Goal: Communication & Community: Answer question/provide support

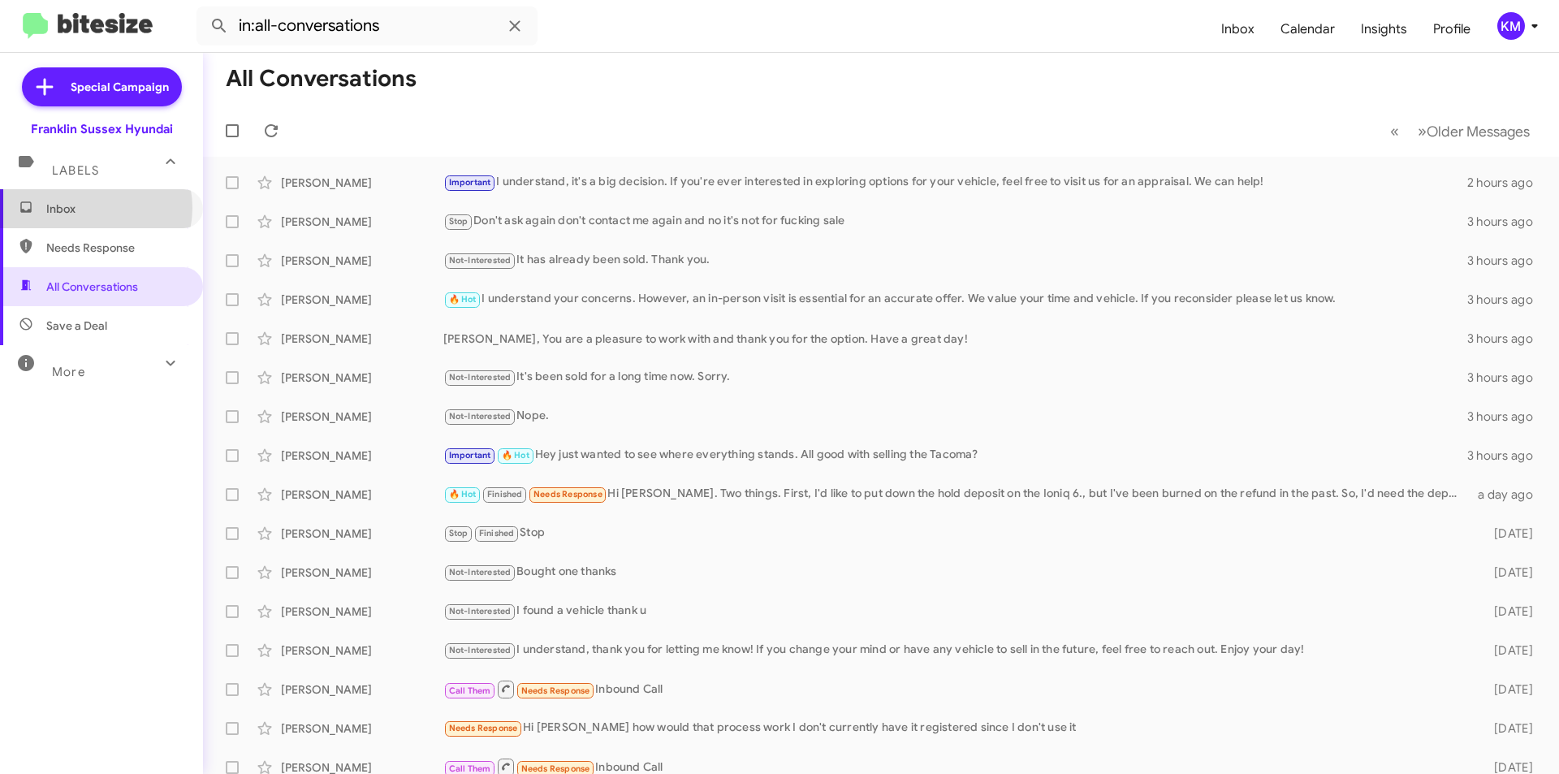
drag, startPoint x: 89, startPoint y: 208, endPoint x: 84, endPoint y: 296, distance: 88.7
click at [89, 208] on span "Inbox" at bounding box center [115, 209] width 138 height 16
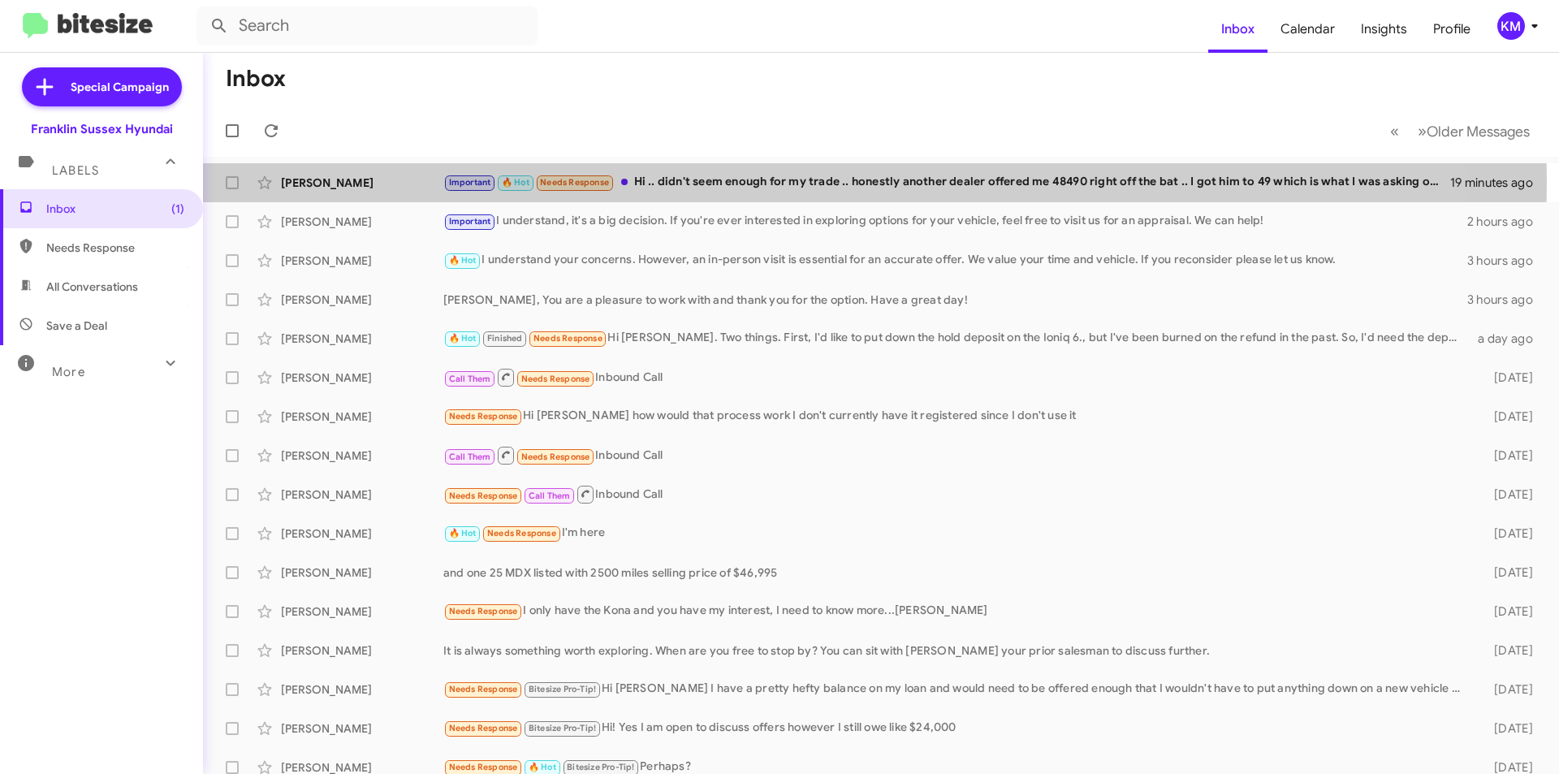
click at [681, 182] on div "Important 🔥 Hot Needs Response Hi .. didn't seem enough for my trade .. honestl…" at bounding box center [946, 182] width 1007 height 19
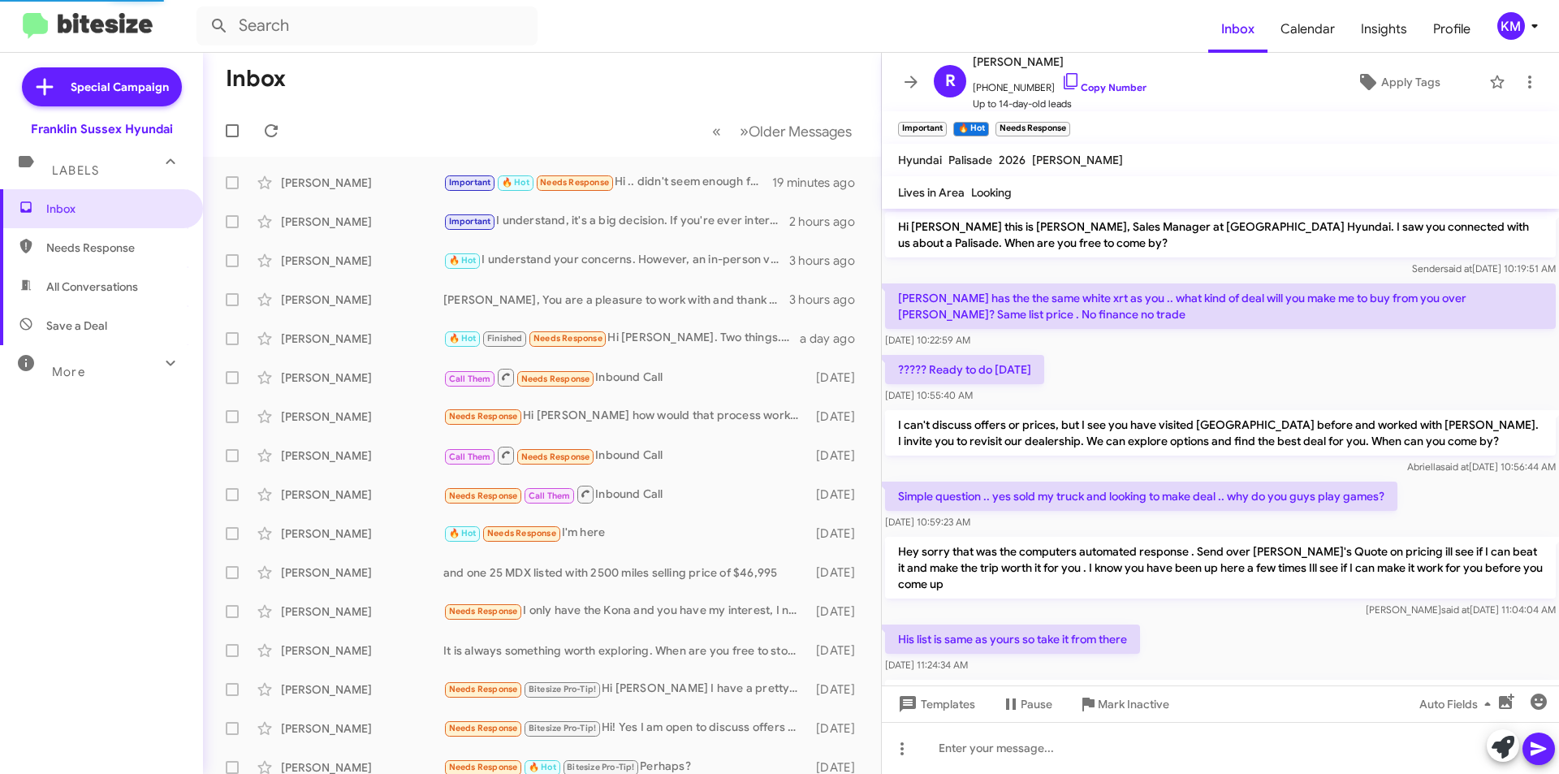
scroll to position [81, 0]
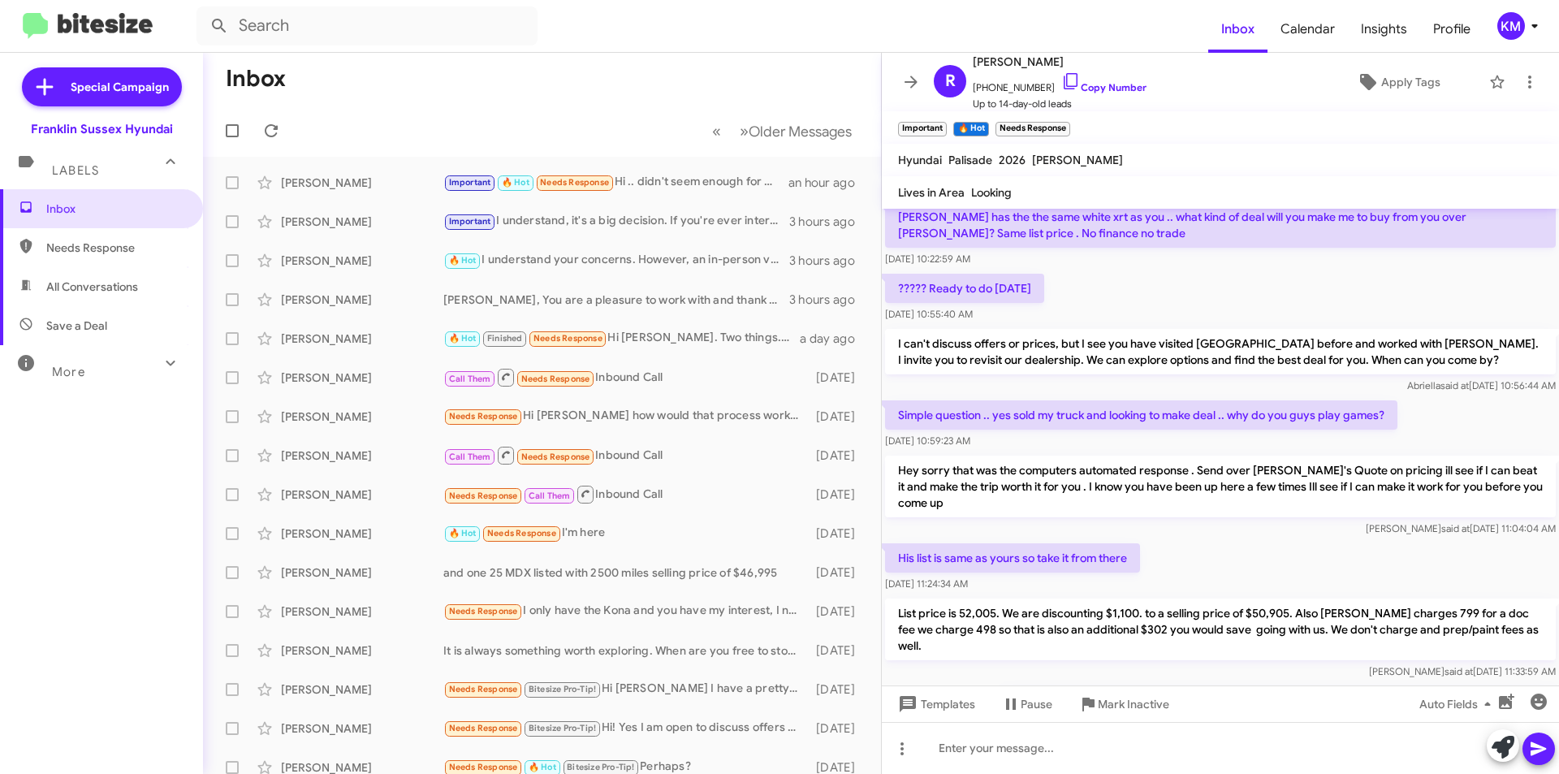
click at [675, 178] on div "Important 🔥 Hot Needs Response Hi .. didn't seem enough for my trade .. honestl…" at bounding box center [615, 182] width 345 height 19
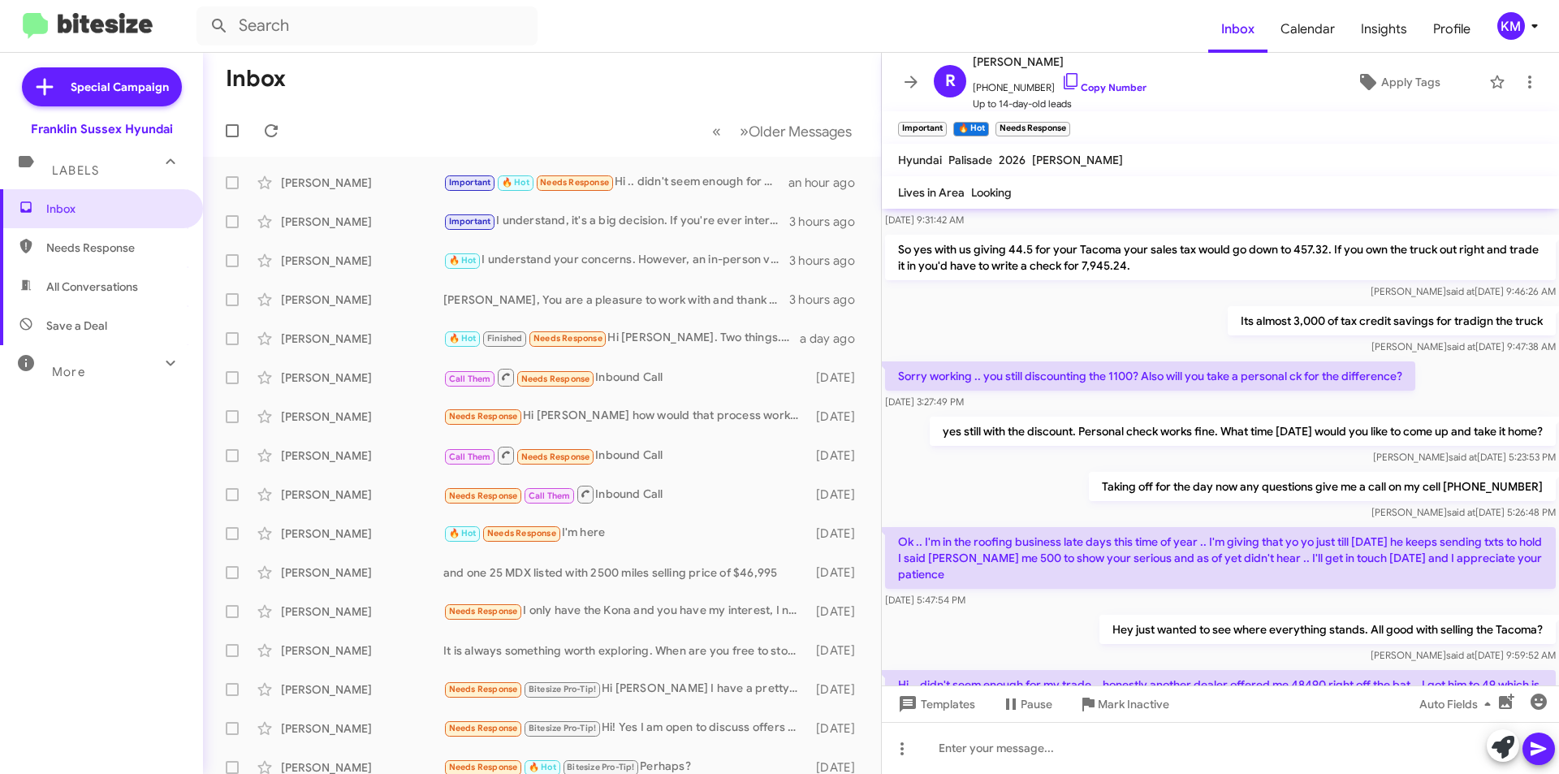
scroll to position [1912, 0]
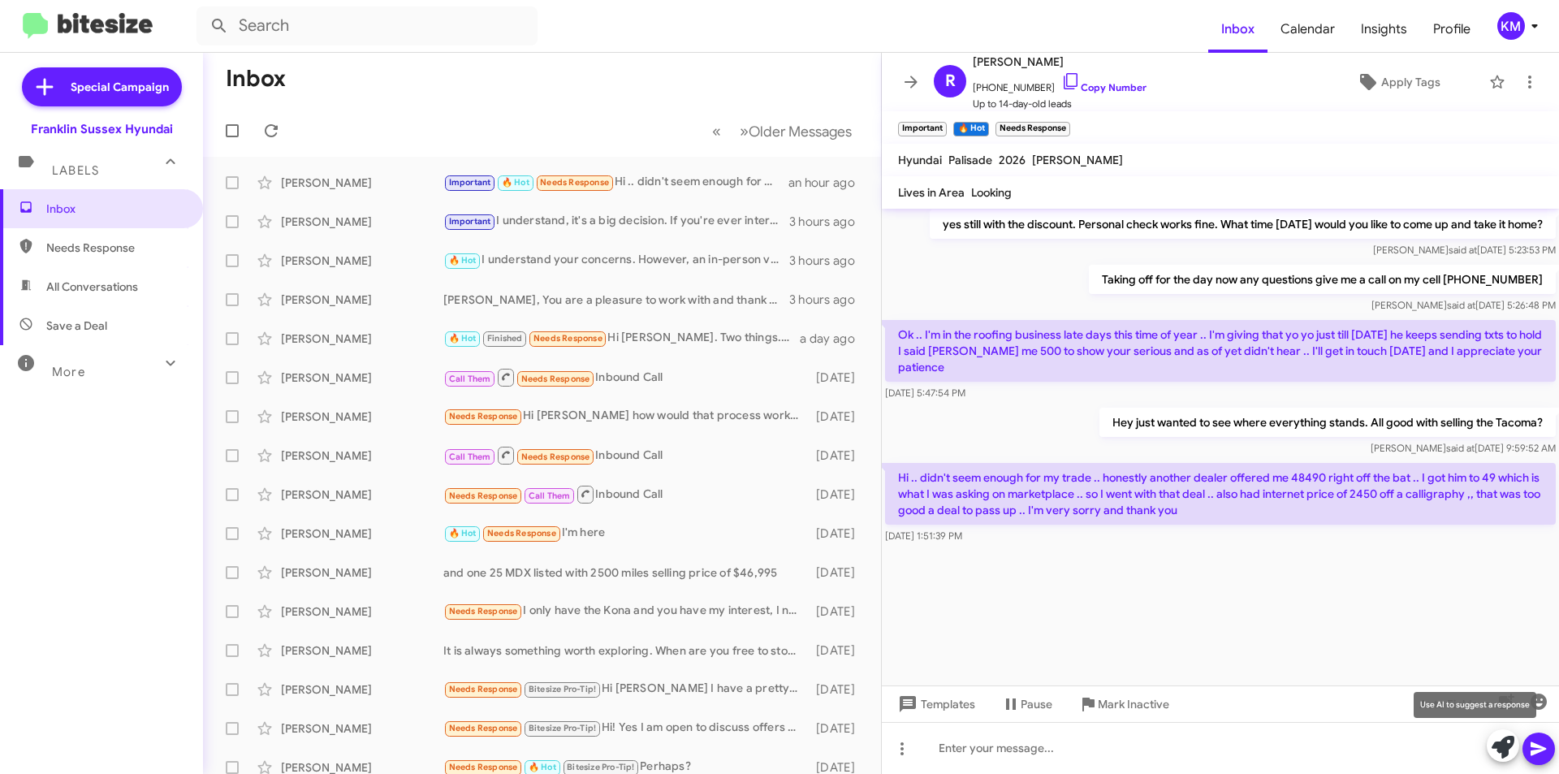
click at [1510, 746] on icon at bounding box center [1503, 747] width 23 height 23
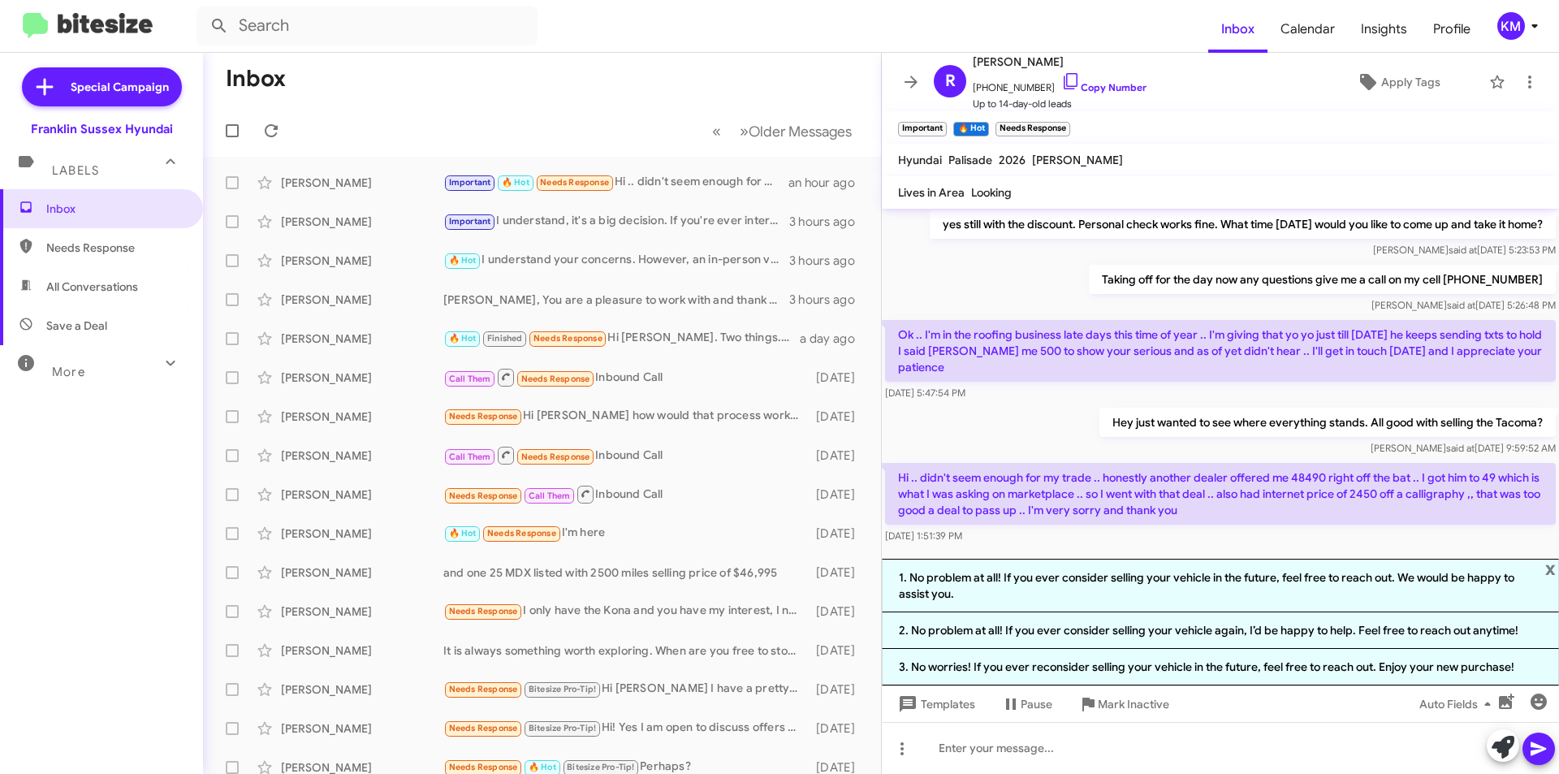
click at [679, 176] on div "Important 🔥 Hot Needs Response Hi .. didn't seem enough for my trade .. honestl…" at bounding box center [615, 182] width 345 height 19
click at [1549, 574] on span "x" at bounding box center [1550, 568] width 11 height 19
